Goal: Task Accomplishment & Management: Manage account settings

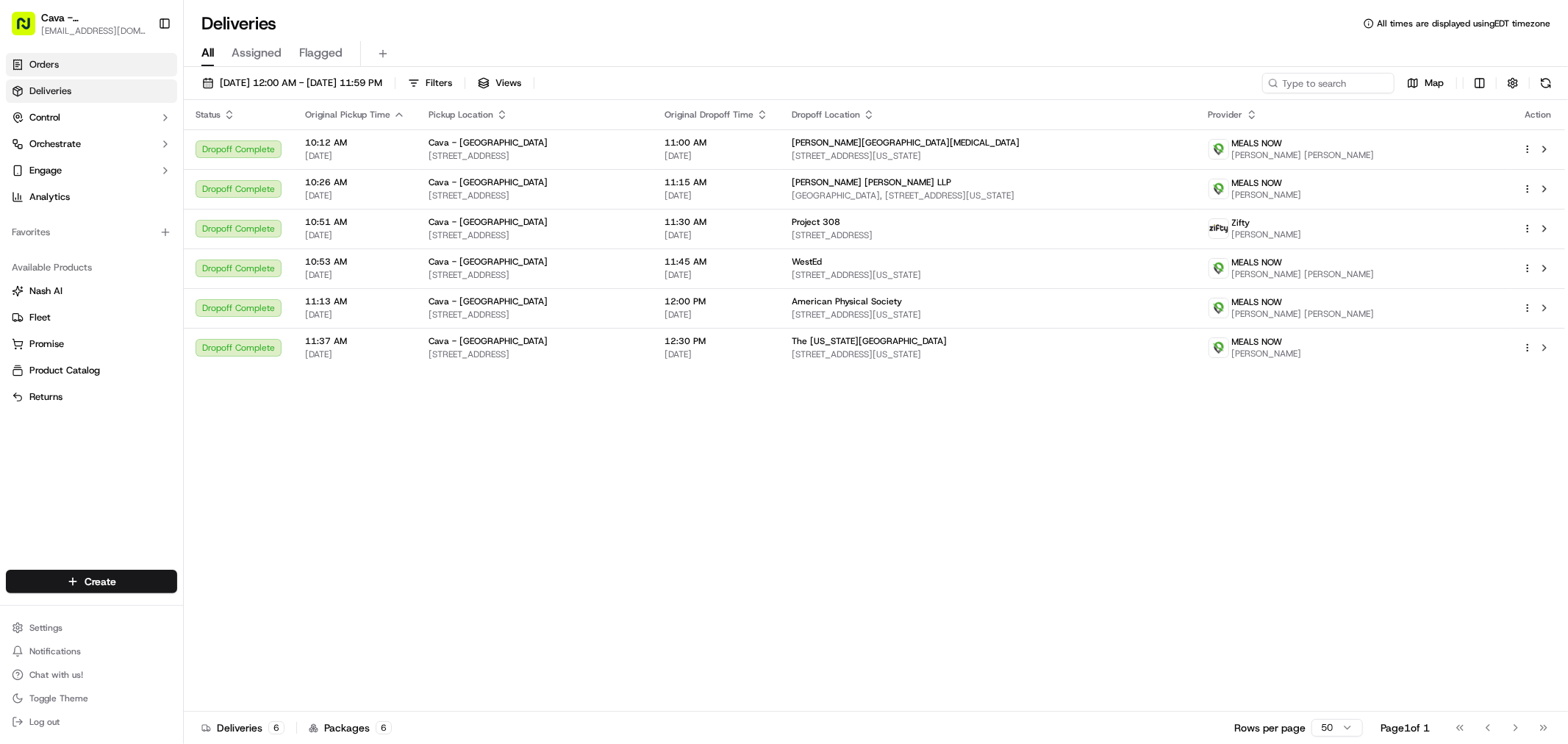
click at [76, 55] on link "Orders" at bounding box center [91, 65] width 172 height 24
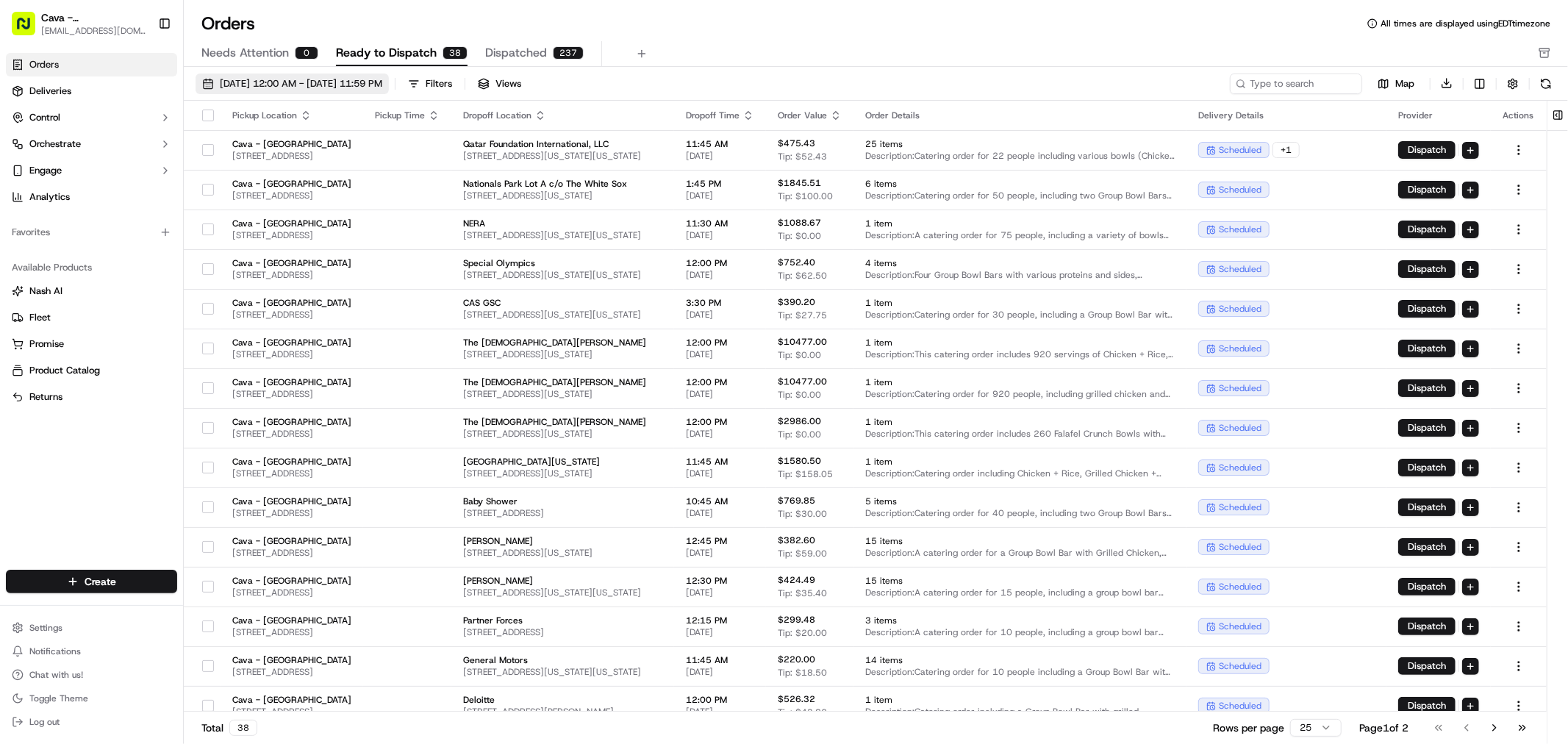
click at [376, 81] on span "[DATE] 12:00 AM - [DATE] 11:59 PM" at bounding box center [301, 84] width 162 height 13
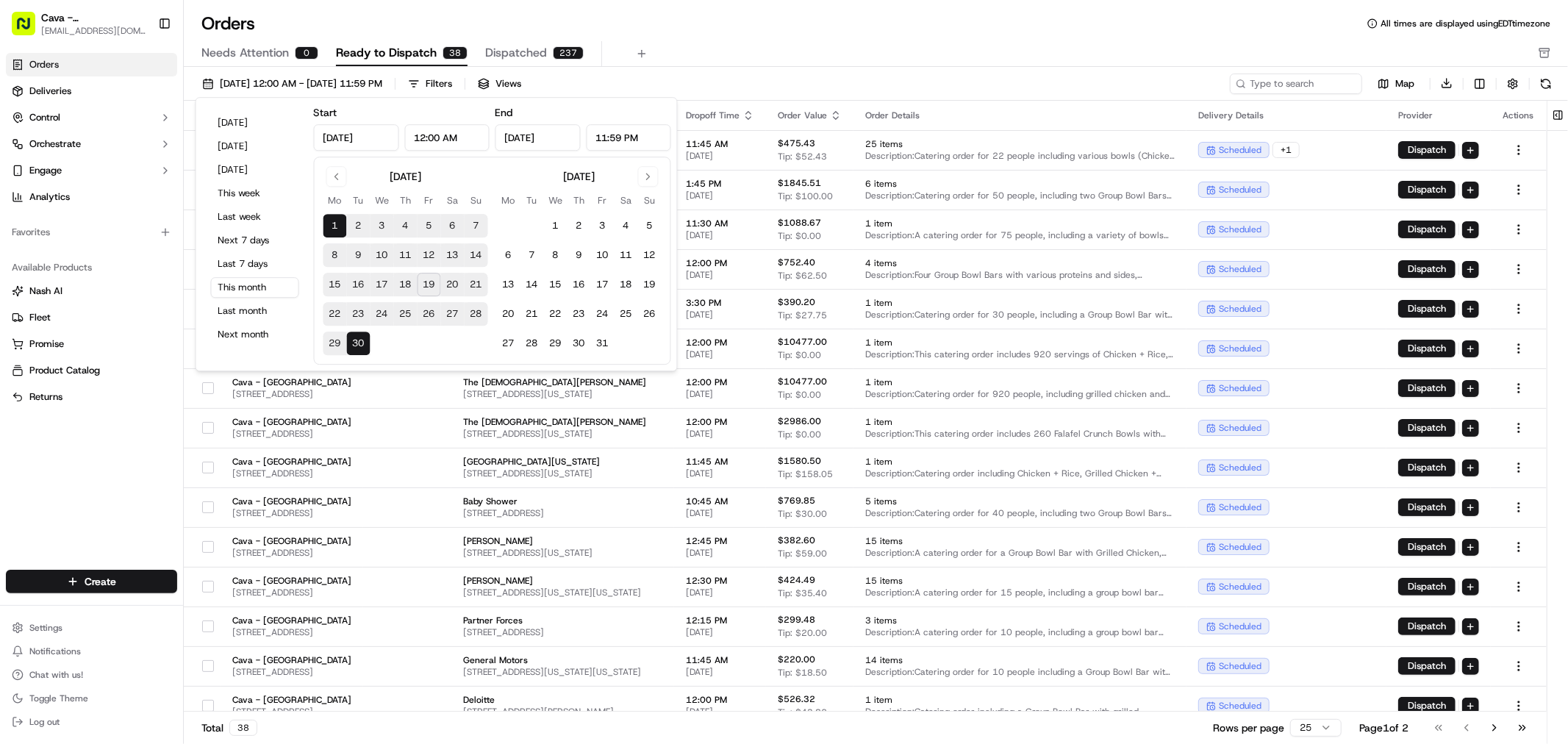
click at [453, 283] on button "20" at bounding box center [453, 285] width 24 height 24
type input "[DATE]"
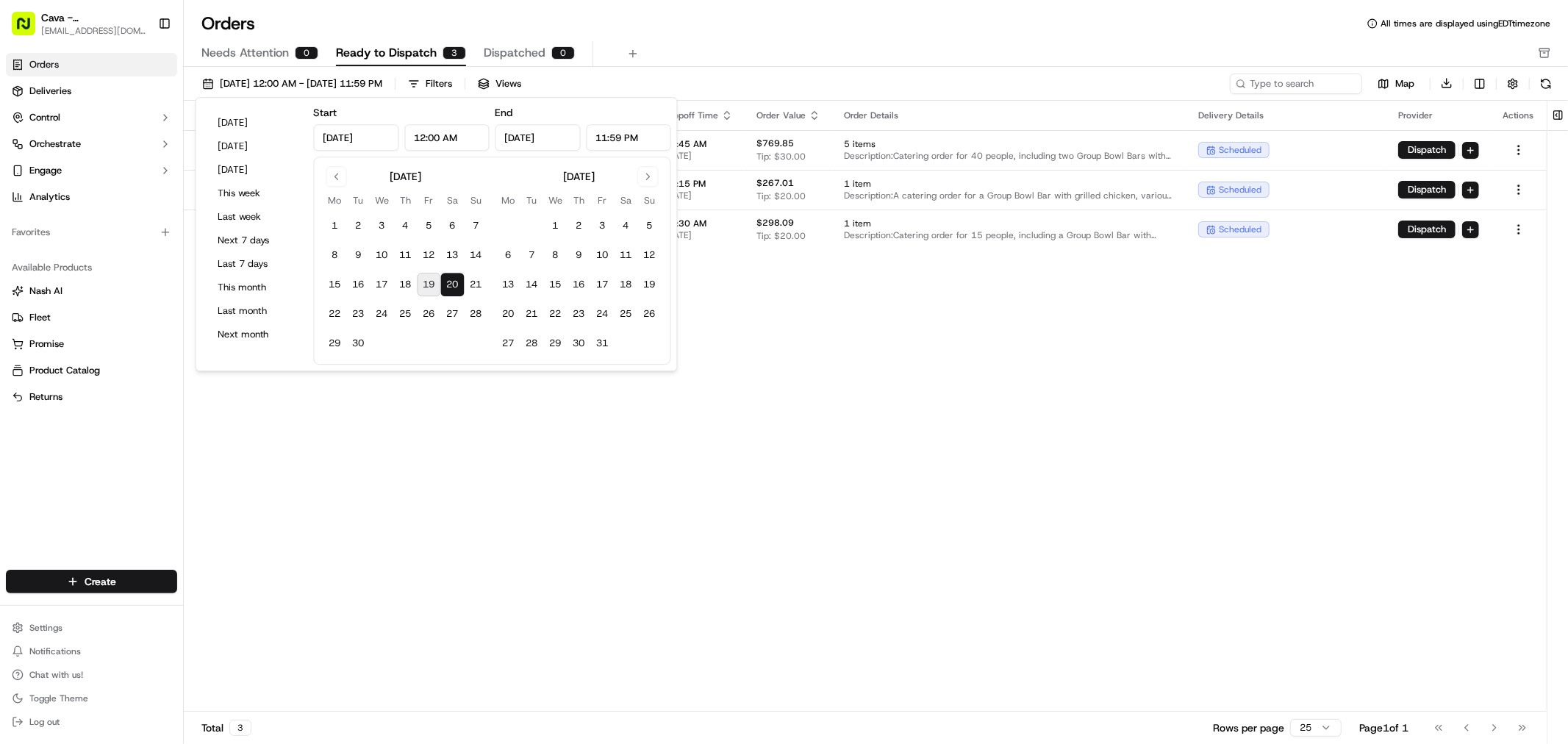
click at [748, 6] on div "Orders All times are displayed using EDT timezone Needs Attention 0 Ready to Di…" at bounding box center [876, 372] width 1384 height 744
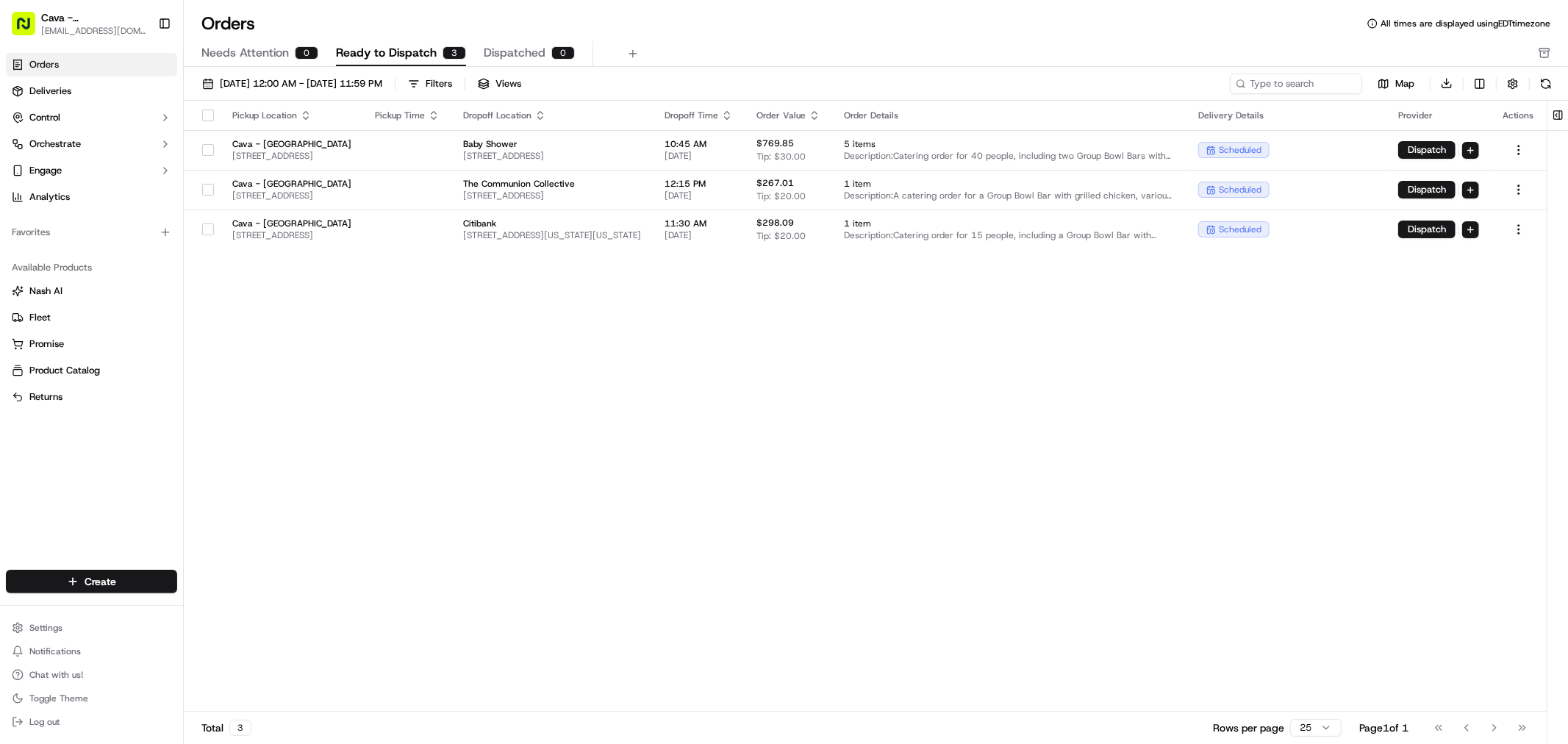
click at [203, 116] on button "button" at bounding box center [208, 115] width 12 height 12
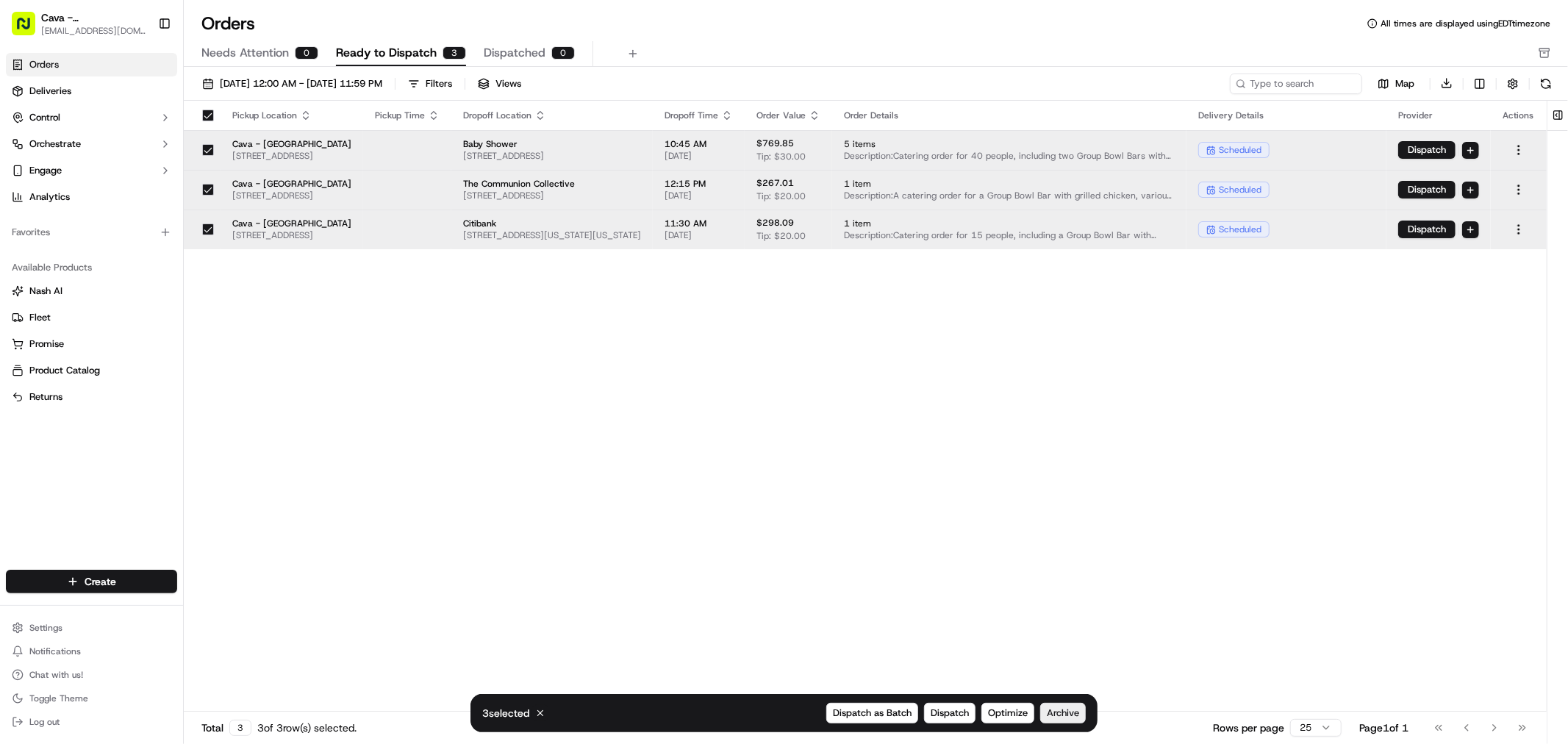
click at [1063, 716] on span "Archive" at bounding box center [1062, 713] width 32 height 13
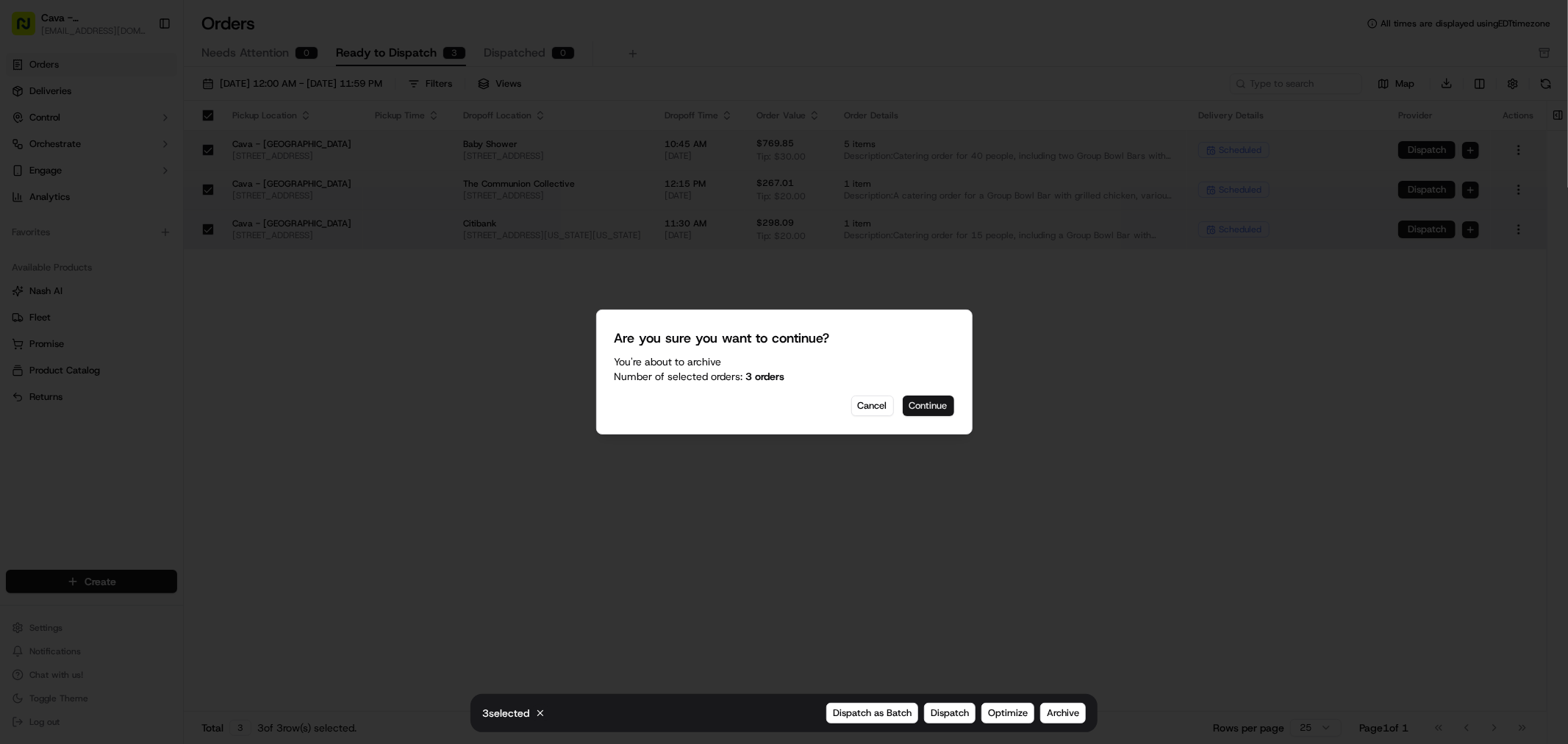
click at [935, 403] on button "Continue" at bounding box center [928, 406] width 51 height 21
